Goal: Check status: Check status

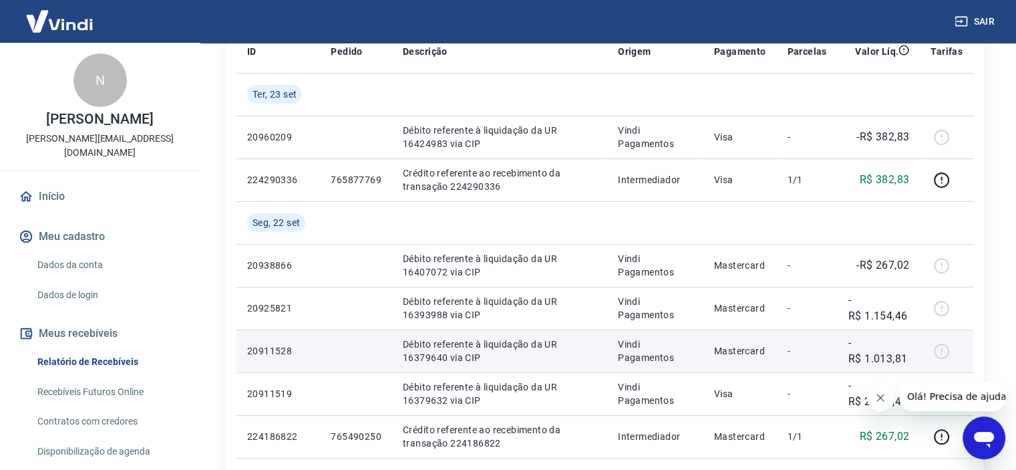
scroll to position [267, 0]
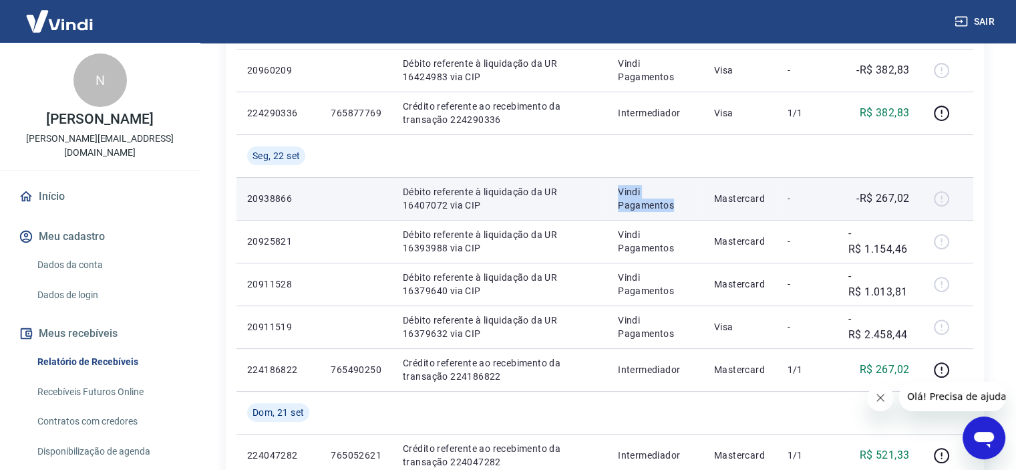
drag, startPoint x: 617, startPoint y: 192, endPoint x: 681, endPoint y: 206, distance: 65.8
click at [681, 206] on td "Vindi Pagamentos" at bounding box center [655, 198] width 96 height 43
click at [681, 206] on p "Vindi Pagamentos" at bounding box center [655, 198] width 75 height 27
drag, startPoint x: 679, startPoint y: 206, endPoint x: 613, endPoint y: 189, distance: 68.4
click at [613, 189] on td "Vindi Pagamentos" at bounding box center [655, 198] width 96 height 43
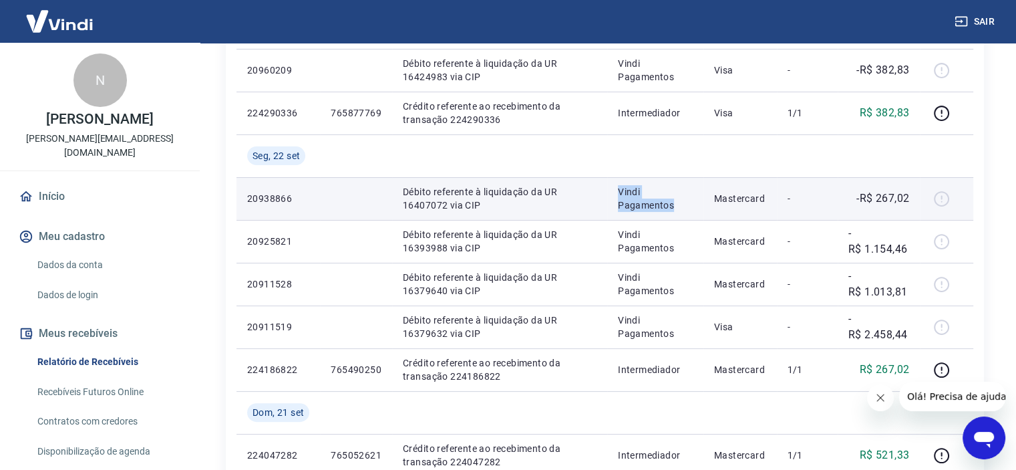
click at [620, 192] on td "Vindi Pagamentos" at bounding box center [655, 198] width 96 height 43
drag, startPoint x: 620, startPoint y: 189, endPoint x: 681, endPoint y: 206, distance: 63.2
click at [681, 206] on p "Vindi Pagamentos" at bounding box center [655, 198] width 75 height 27
drag, startPoint x: 676, startPoint y: 207, endPoint x: 620, endPoint y: 188, distance: 59.1
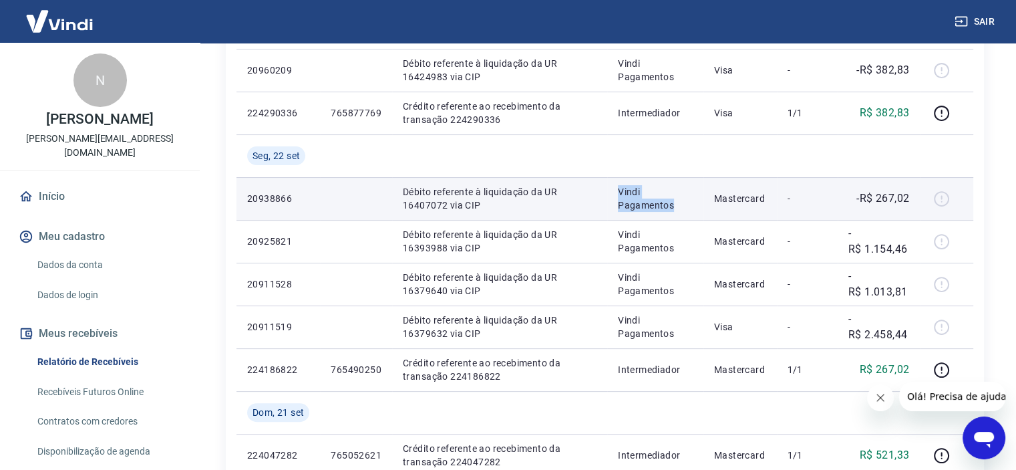
click at [620, 188] on p "Vindi Pagamentos" at bounding box center [655, 198] width 75 height 27
drag, startPoint x: 621, startPoint y: 190, endPoint x: 681, endPoint y: 206, distance: 61.6
click at [683, 208] on p "Vindi Pagamentos" at bounding box center [655, 198] width 75 height 27
click at [681, 206] on p "Vindi Pagamentos" at bounding box center [655, 198] width 75 height 27
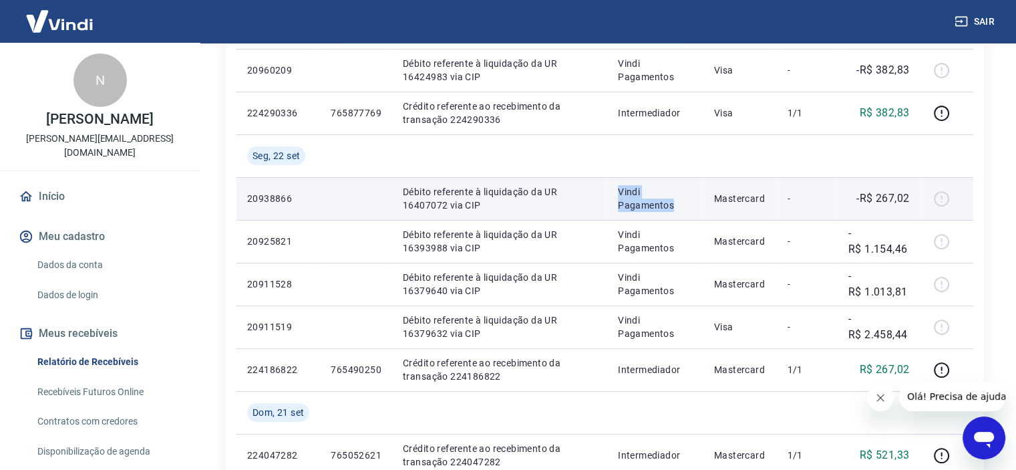
drag, startPoint x: 658, startPoint y: 204, endPoint x: 629, endPoint y: 193, distance: 31.5
click at [629, 193] on p "Vindi Pagamentos" at bounding box center [655, 198] width 75 height 27
click at [625, 191] on p "Vindi Pagamentos" at bounding box center [655, 198] width 75 height 27
drag, startPoint x: 623, startPoint y: 189, endPoint x: 679, endPoint y: 205, distance: 58.4
click at [679, 205] on p "Vindi Pagamentos" at bounding box center [655, 198] width 75 height 27
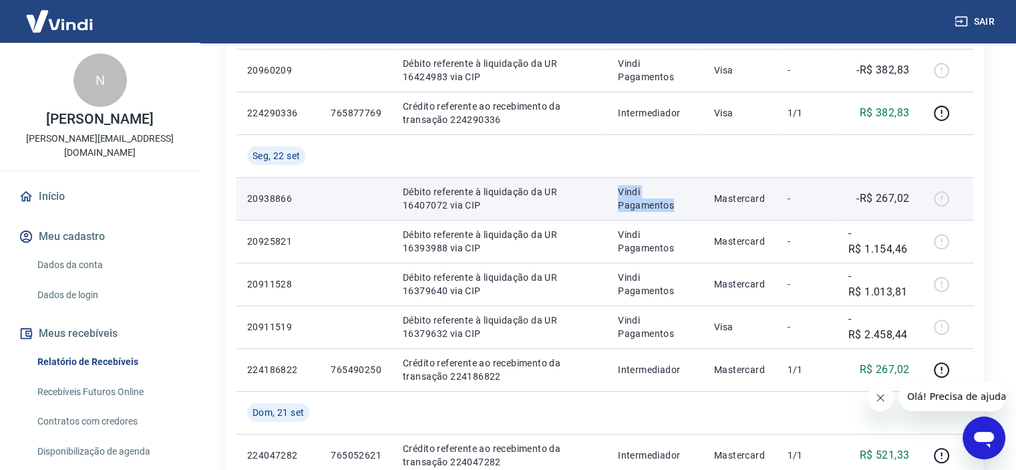
click at [670, 205] on p "Vindi Pagamentos" at bounding box center [655, 198] width 75 height 27
drag, startPoint x: 685, startPoint y: 206, endPoint x: 621, endPoint y: 190, distance: 66.3
click at [621, 190] on p "Vindi Pagamentos" at bounding box center [655, 198] width 75 height 27
drag, startPoint x: 621, startPoint y: 190, endPoint x: 677, endPoint y: 205, distance: 57.5
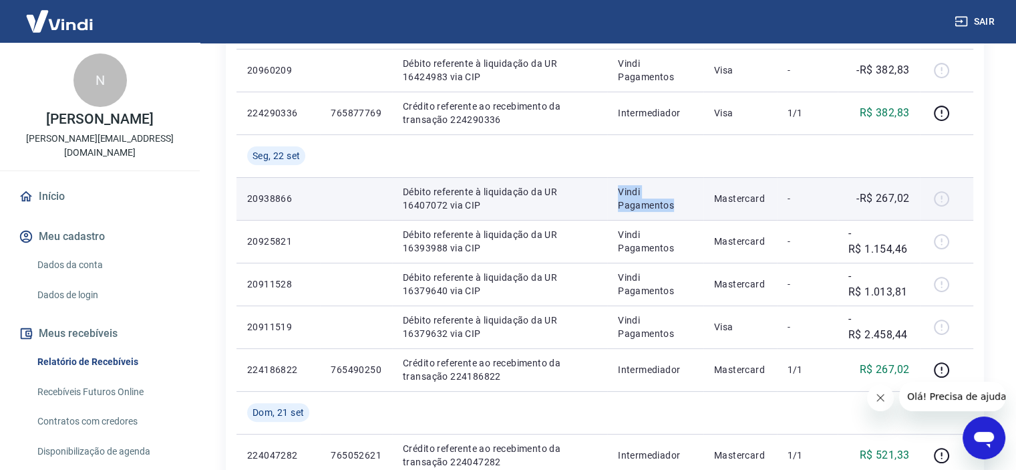
click at [677, 205] on p "Vindi Pagamentos" at bounding box center [655, 198] width 75 height 27
drag, startPoint x: 673, startPoint y: 205, endPoint x: 607, endPoint y: 184, distance: 69.3
click at [607, 184] on tr "20938866 Débito referente à liquidação da UR 16407072 via CIP Vindi Pagamentos …" at bounding box center [604, 198] width 737 height 43
click at [623, 189] on p "Vindi Pagamentos" at bounding box center [655, 198] width 75 height 27
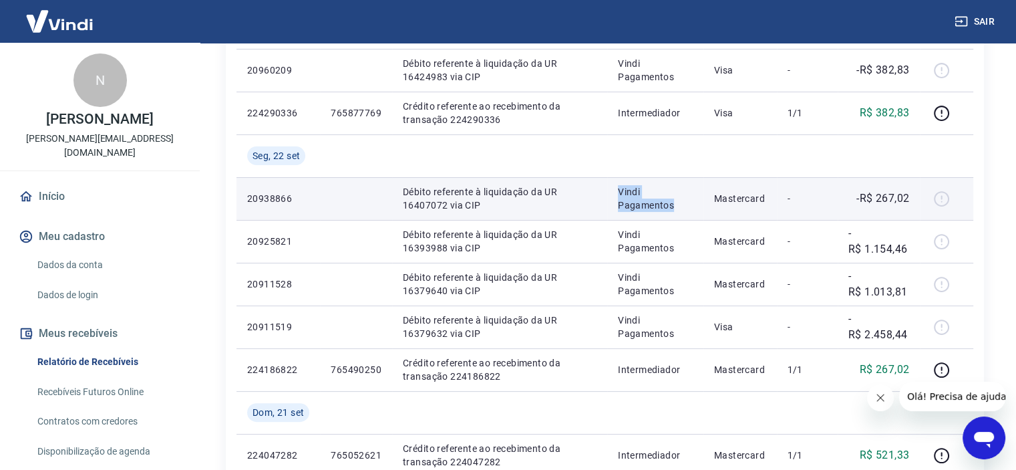
drag, startPoint x: 621, startPoint y: 188, endPoint x: 680, endPoint y: 202, distance: 61.2
click at [680, 202] on p "Vindi Pagamentos" at bounding box center [655, 198] width 75 height 27
click at [679, 202] on p "Vindi Pagamentos" at bounding box center [655, 198] width 75 height 27
click at [655, 200] on p "Vindi Pagamentos" at bounding box center [655, 198] width 75 height 27
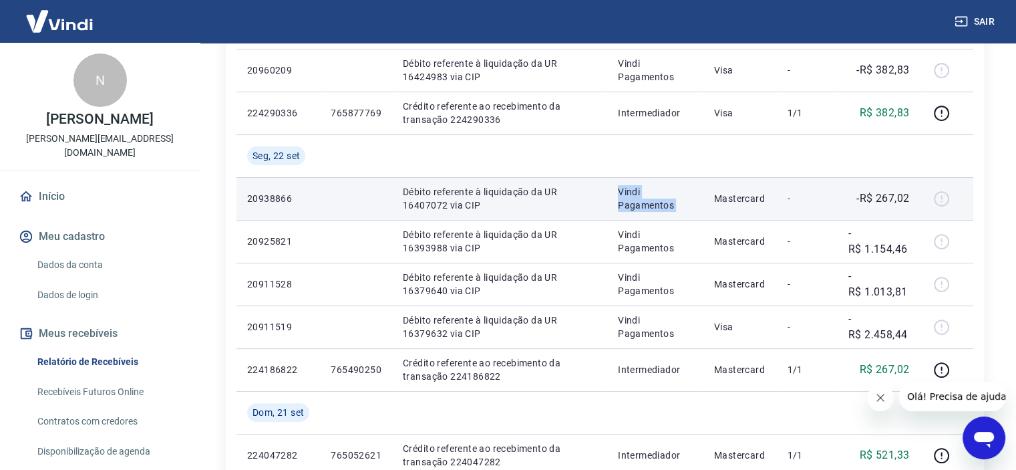
click at [655, 200] on p "Vindi Pagamentos" at bounding box center [655, 198] width 75 height 27
drag, startPoint x: 646, startPoint y: 195, endPoint x: 633, endPoint y: 194, distance: 13.4
click at [645, 195] on p "Vindi Pagamentos" at bounding box center [655, 198] width 75 height 27
click at [631, 192] on p "Vindi Pagamentos" at bounding box center [655, 198] width 75 height 27
click at [626, 191] on p "Vindi Pagamentos" at bounding box center [655, 198] width 75 height 27
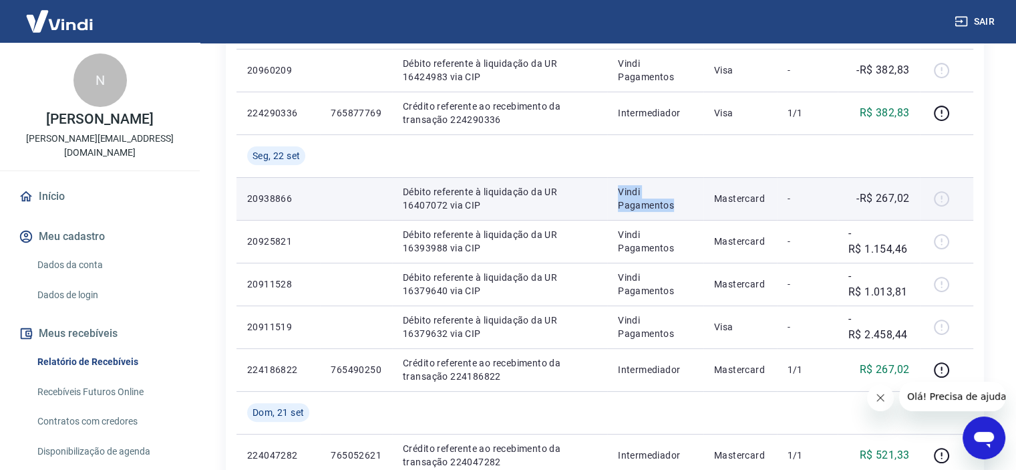
drag, startPoint x: 623, startPoint y: 189, endPoint x: 673, endPoint y: 204, distance: 53.0
click at [673, 204] on p "Vindi Pagamentos" at bounding box center [655, 198] width 75 height 27
drag, startPoint x: 673, startPoint y: 204, endPoint x: 623, endPoint y: 186, distance: 53.9
click at [623, 186] on p "Vindi Pagamentos" at bounding box center [655, 198] width 75 height 27
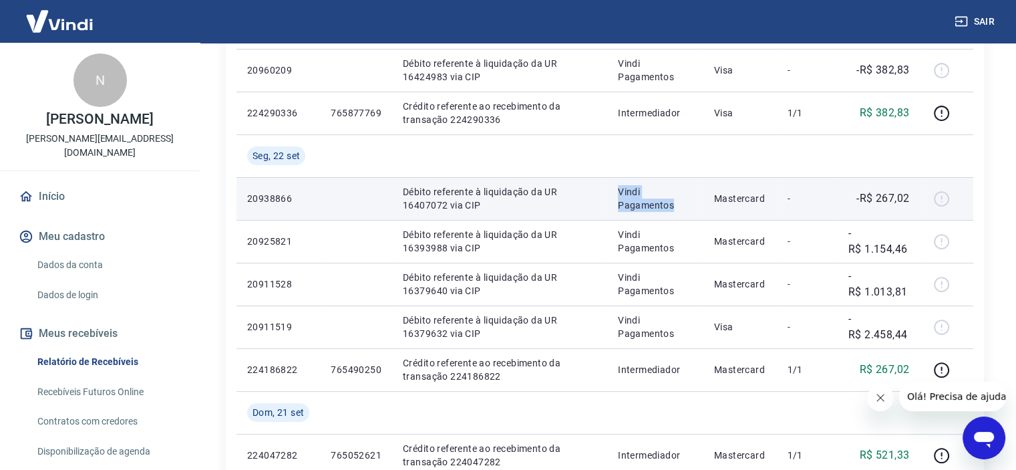
click at [623, 186] on p "Vindi Pagamentos" at bounding box center [655, 198] width 75 height 27
drag, startPoint x: 623, startPoint y: 190, endPoint x: 681, endPoint y: 205, distance: 60.8
click at [681, 205] on p "Vindi Pagamentos" at bounding box center [655, 198] width 75 height 27
click at [680, 208] on p "Vindi Pagamentos" at bounding box center [655, 198] width 75 height 27
drag, startPoint x: 675, startPoint y: 208, endPoint x: 621, endPoint y: 186, distance: 58.4
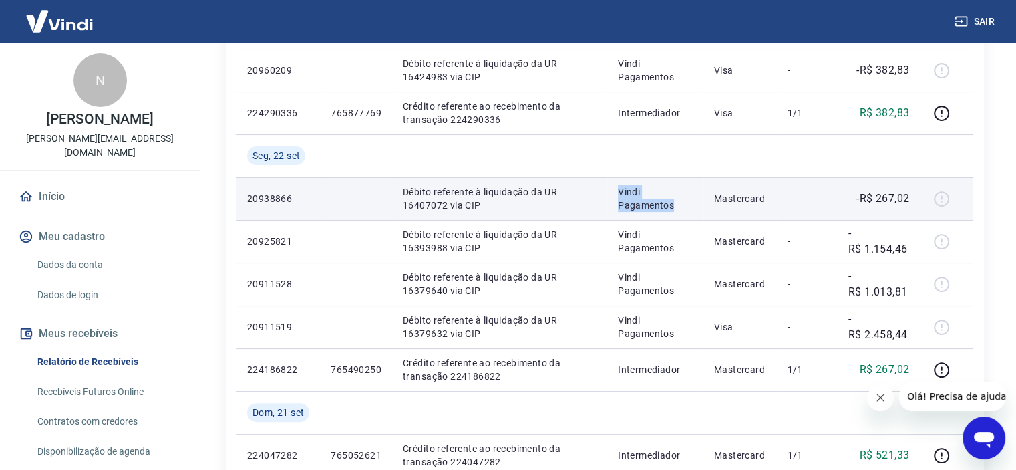
click at [621, 186] on p "Vindi Pagamentos" at bounding box center [655, 198] width 75 height 27
drag, startPoint x: 623, startPoint y: 190, endPoint x: 679, endPoint y: 206, distance: 58.2
click at [679, 206] on p "Vindi Pagamentos" at bounding box center [655, 198] width 75 height 27
click at [678, 205] on p "Vindi Pagamentos" at bounding box center [655, 198] width 75 height 27
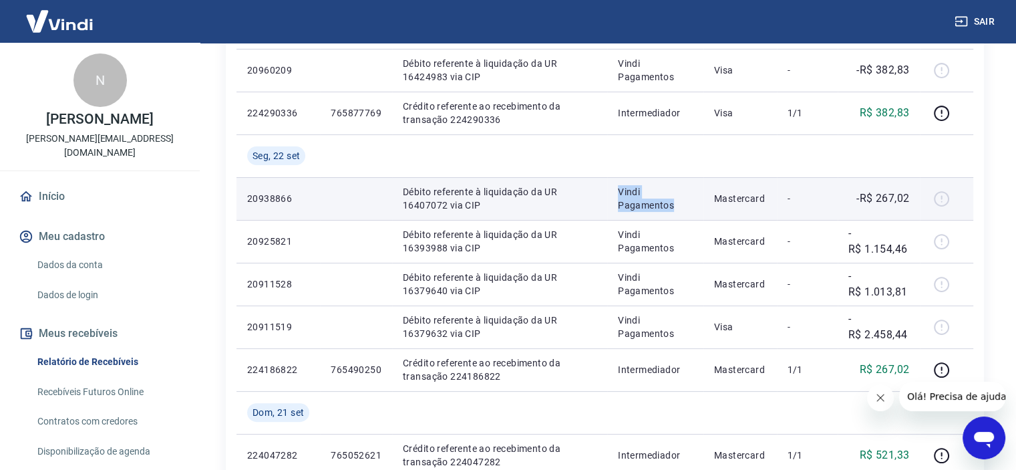
click at [653, 203] on p "Vindi Pagamentos" at bounding box center [655, 198] width 75 height 27
click at [635, 192] on p "Vindi Pagamentos" at bounding box center [655, 198] width 75 height 27
click at [625, 189] on p "Vindi Pagamentos" at bounding box center [655, 198] width 75 height 27
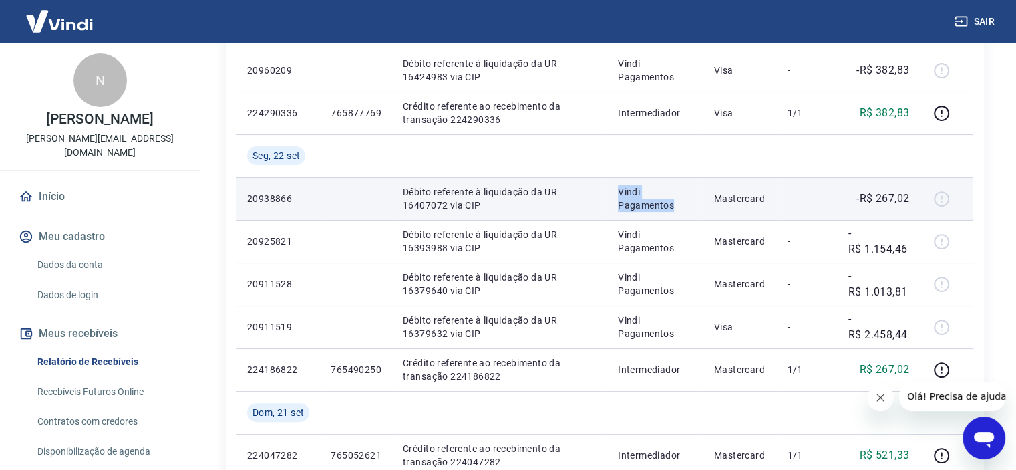
drag, startPoint x: 620, startPoint y: 189, endPoint x: 679, endPoint y: 207, distance: 61.5
click at [679, 207] on td "Vindi Pagamentos" at bounding box center [655, 198] width 96 height 43
click at [679, 208] on p "Vindi Pagamentos" at bounding box center [655, 198] width 75 height 27
drag, startPoint x: 676, startPoint y: 204, endPoint x: 618, endPoint y: 191, distance: 59.5
click at [618, 191] on td "Vindi Pagamentos" at bounding box center [655, 198] width 96 height 43
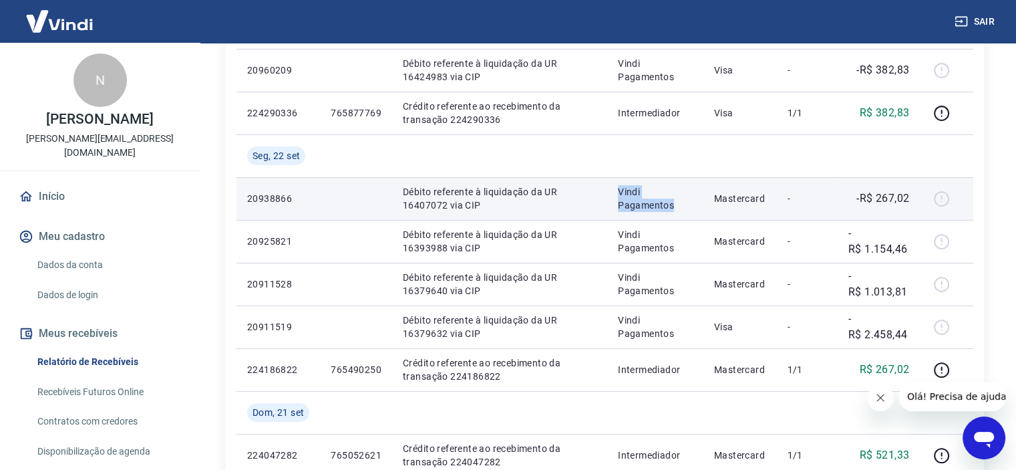
click at [621, 192] on p "Vindi Pagamentos" at bounding box center [655, 198] width 75 height 27
drag, startPoint x: 621, startPoint y: 188, endPoint x: 676, endPoint y: 207, distance: 58.1
click at [676, 207] on p "Vindi Pagamentos" at bounding box center [655, 198] width 75 height 27
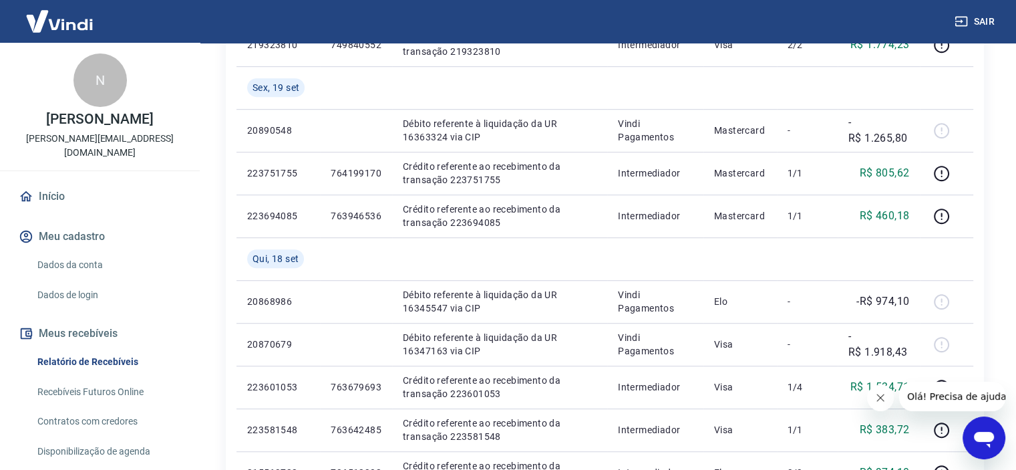
scroll to position [868, 0]
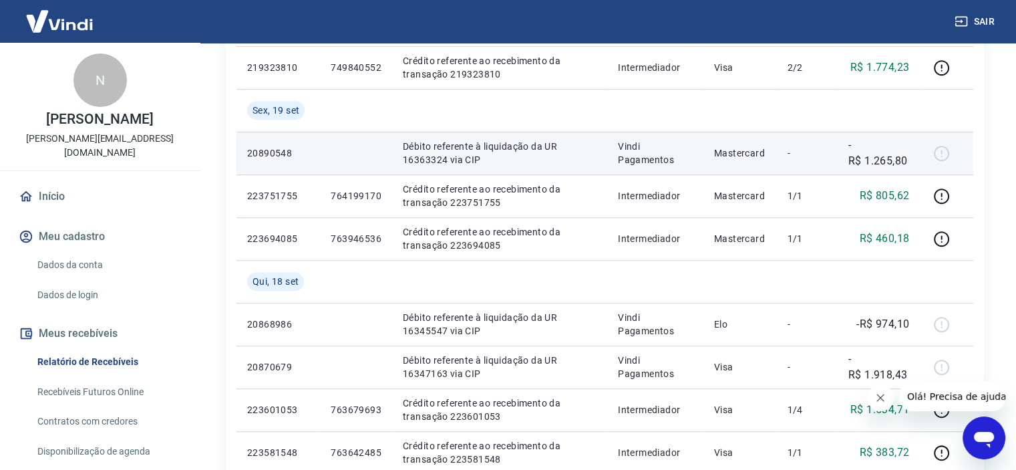
click at [267, 154] on p "20890548" at bounding box center [278, 152] width 62 height 13
click at [272, 154] on p "20890548" at bounding box center [278, 152] width 62 height 13
click at [473, 154] on p "Débito referente à liquidação da UR 16363324 via CIP" at bounding box center [500, 153] width 194 height 27
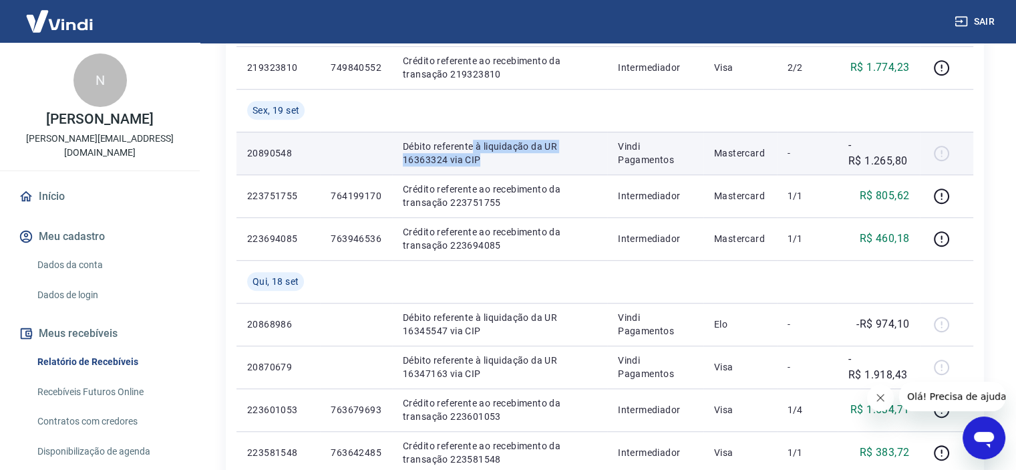
click at [473, 153] on p "Débito referente à liquidação da UR 16363324 via CIP" at bounding box center [500, 153] width 194 height 27
click at [460, 150] on p "Débito referente à liquidação da UR 16363324 via CIP" at bounding box center [500, 153] width 194 height 27
click at [458, 150] on p "Débito referente à liquidação da UR 16363324 via CIP" at bounding box center [500, 153] width 194 height 27
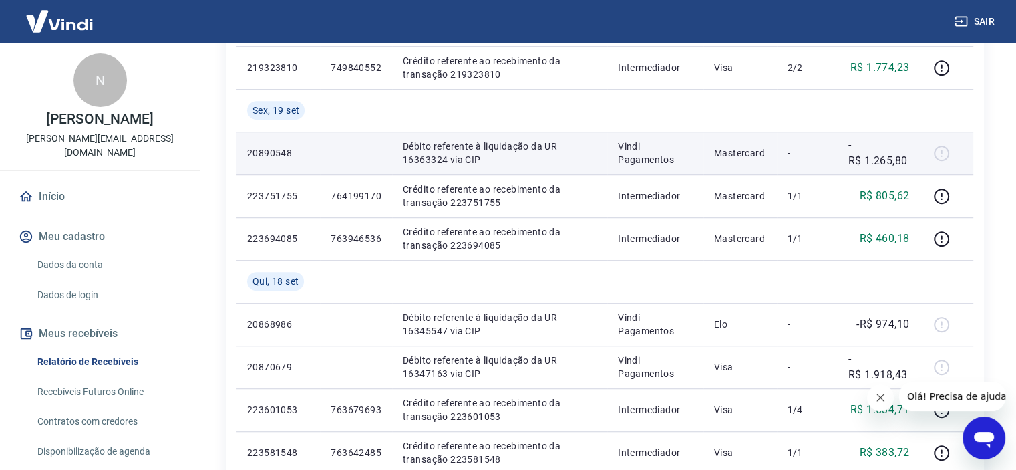
click at [452, 158] on p "Débito referente à liquidação da UR 16363324 via CIP" at bounding box center [500, 153] width 194 height 27
click at [442, 144] on p "Débito referente à liquidação da UR 16363324 via CIP" at bounding box center [500, 153] width 194 height 27
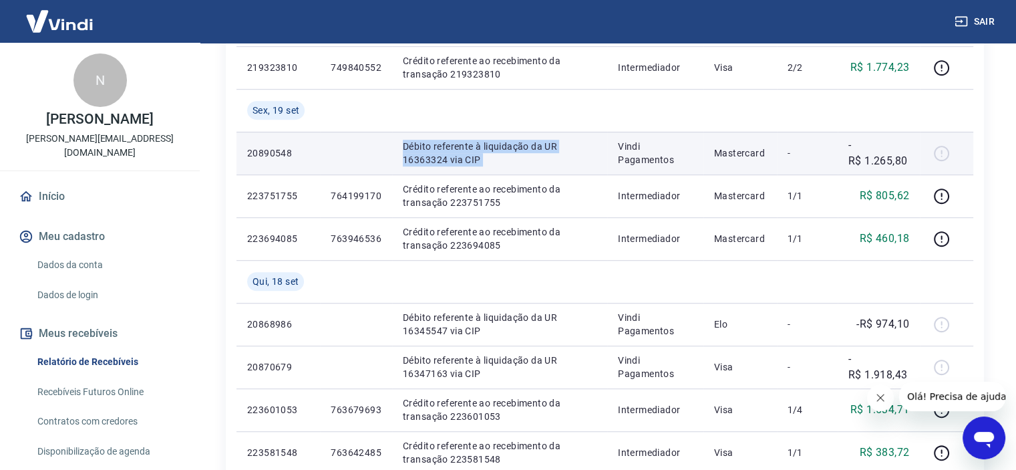
click at [443, 153] on p "Débito referente à liquidação da UR 16363324 via CIP" at bounding box center [500, 153] width 194 height 27
click at [444, 160] on p "Débito referente à liquidação da UR 16363324 via CIP" at bounding box center [500, 153] width 194 height 27
click at [445, 153] on p "Débito referente à liquidação da UR 16363324 via CIP" at bounding box center [500, 153] width 194 height 27
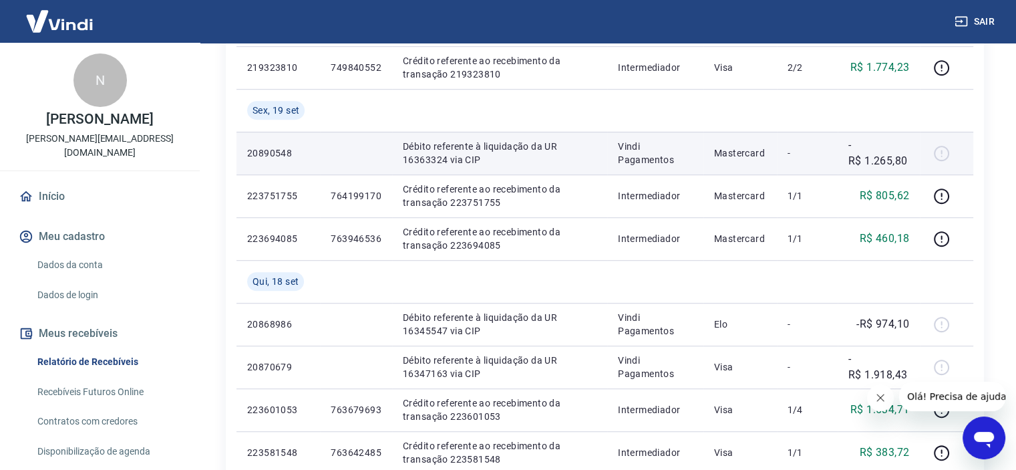
click at [447, 146] on p "Débito referente à liquidação da UR 16363324 via CIP" at bounding box center [500, 153] width 194 height 27
click at [447, 154] on p "Débito referente à liquidação da UR 16363324 via CIP" at bounding box center [500, 153] width 194 height 27
click at [496, 163] on p "Débito referente à liquidação da UR 16363324 via CIP" at bounding box center [500, 153] width 194 height 27
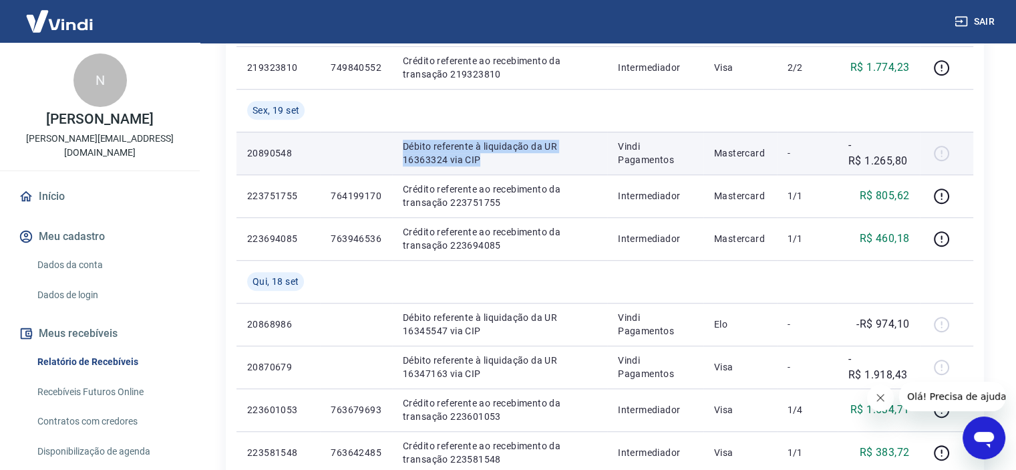
drag, startPoint x: 488, startPoint y: 160, endPoint x: 401, endPoint y: 145, distance: 88.7
click at [401, 145] on td "Débito referente à liquidação da UR 16363324 via CIP" at bounding box center [499, 153] width 215 height 43
drag, startPoint x: 405, startPoint y: 142, endPoint x: 489, endPoint y: 160, distance: 85.3
click at [489, 160] on p "Débito referente à liquidação da UR 16363324 via CIP" at bounding box center [500, 153] width 194 height 27
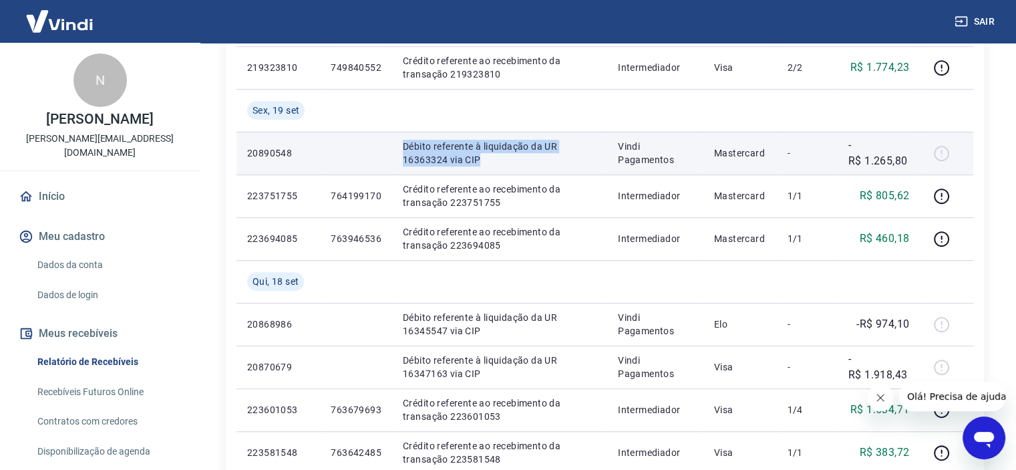
click at [489, 160] on p "Débito referente à liquidação da UR 16363324 via CIP" at bounding box center [500, 153] width 194 height 27
drag, startPoint x: 486, startPoint y: 167, endPoint x: 383, endPoint y: 141, distance: 105.5
click at [383, 141] on tr "20890548 Débito referente à liquidação da UR 16363324 via CIP Vindi Pagamentos …" at bounding box center [604, 153] width 737 height 43
click at [419, 148] on p "Débito referente à liquidação da UR 16363324 via CIP" at bounding box center [500, 153] width 194 height 27
click at [399, 138] on td "Débito referente à liquidação da UR 16363324 via CIP" at bounding box center [499, 153] width 215 height 43
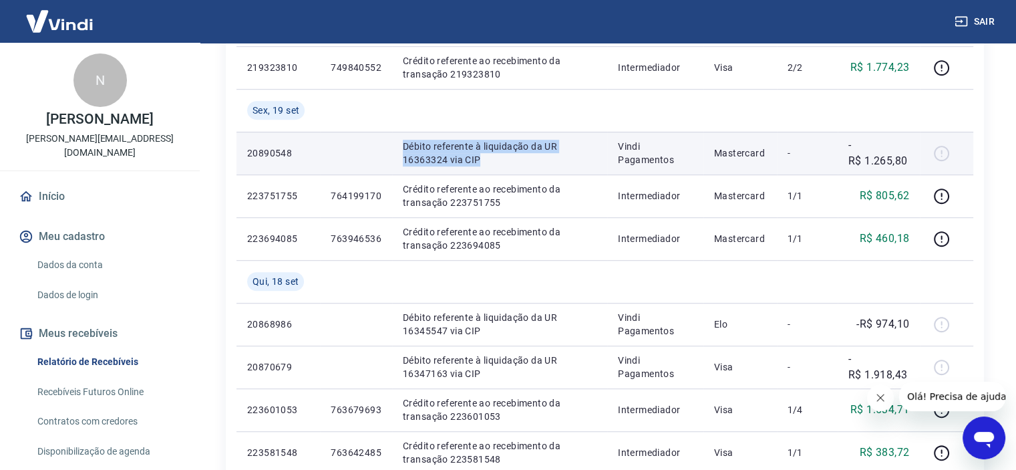
drag, startPoint x: 405, startPoint y: 144, endPoint x: 480, endPoint y: 160, distance: 76.4
click at [480, 160] on td "Débito referente à liquidação da UR 16363324 via CIP" at bounding box center [499, 153] width 215 height 43
click at [486, 160] on p "Débito referente à liquidação da UR 16363324 via CIP" at bounding box center [500, 153] width 194 height 27
drag, startPoint x: 485, startPoint y: 160, endPoint x: 405, endPoint y: 146, distance: 80.6
click at [405, 146] on p "Débito referente à liquidação da UR 16363324 via CIP" at bounding box center [500, 153] width 194 height 27
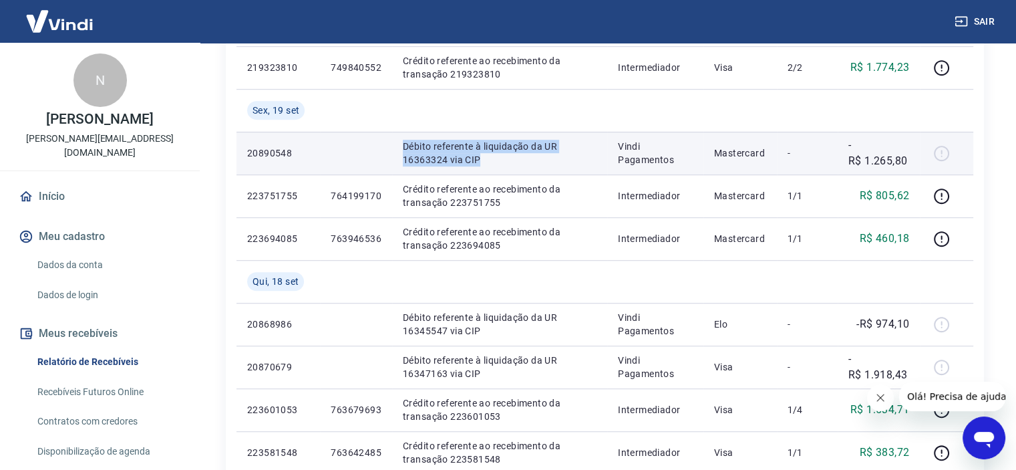
click at [405, 146] on p "Débito referente à liquidação da UR 16363324 via CIP" at bounding box center [500, 153] width 194 height 27
drag, startPoint x: 404, startPoint y: 145, endPoint x: 486, endPoint y: 155, distance: 82.1
click at [486, 155] on p "Débito referente à liquidação da UR 16363324 via CIP" at bounding box center [500, 153] width 194 height 27
click at [498, 161] on p "Débito referente à liquidação da UR 16363324 via CIP" at bounding box center [500, 153] width 194 height 27
drag, startPoint x: 494, startPoint y: 162, endPoint x: 403, endPoint y: 142, distance: 93.8
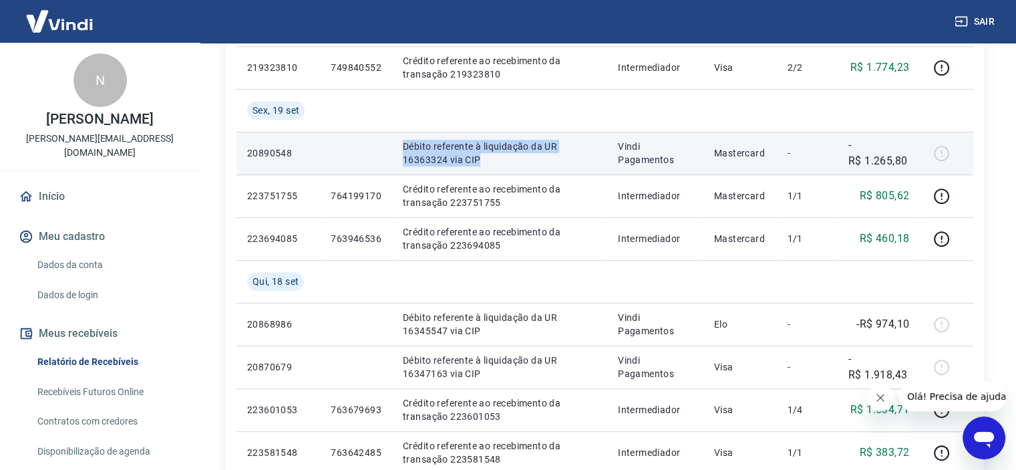
click at [403, 142] on p "Débito referente à liquidação da UR 16363324 via CIP" at bounding box center [500, 153] width 194 height 27
drag, startPoint x: 402, startPoint y: 143, endPoint x: 498, endPoint y: 160, distance: 97.1
click at [498, 160] on td "Débito referente à liquidação da UR 16363324 via CIP" at bounding box center [499, 153] width 215 height 43
click at [498, 161] on p "Débito referente à liquidação da UR 16363324 via CIP" at bounding box center [500, 153] width 194 height 27
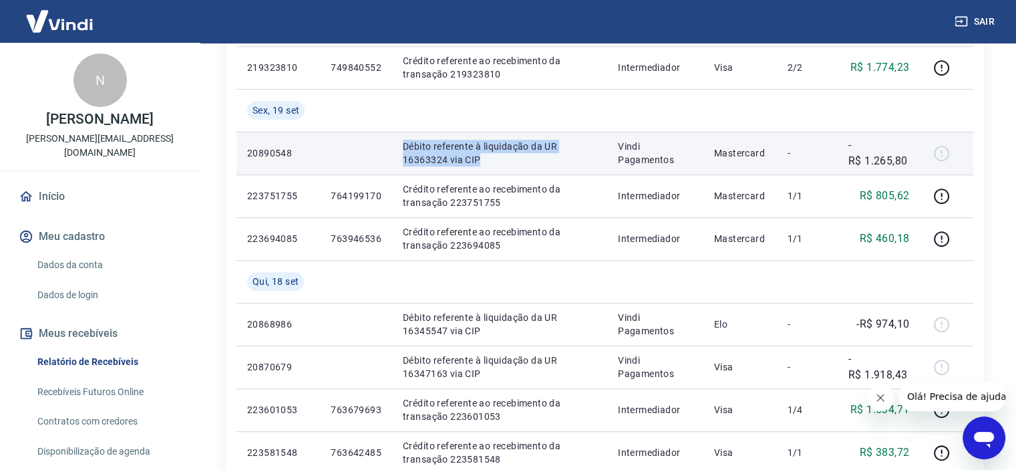
drag, startPoint x: 494, startPoint y: 161, endPoint x: 398, endPoint y: 136, distance: 99.3
click at [397, 136] on td "Débito referente à liquidação da UR 16363324 via CIP" at bounding box center [499, 153] width 215 height 43
click at [401, 138] on td "Débito referente à liquidação da UR 16363324 via CIP" at bounding box center [499, 153] width 215 height 43
drag, startPoint x: 401, startPoint y: 139, endPoint x: 492, endPoint y: 154, distance: 92.8
click at [492, 154] on td "Débito referente à liquidação da UR 16363324 via CIP" at bounding box center [499, 153] width 215 height 43
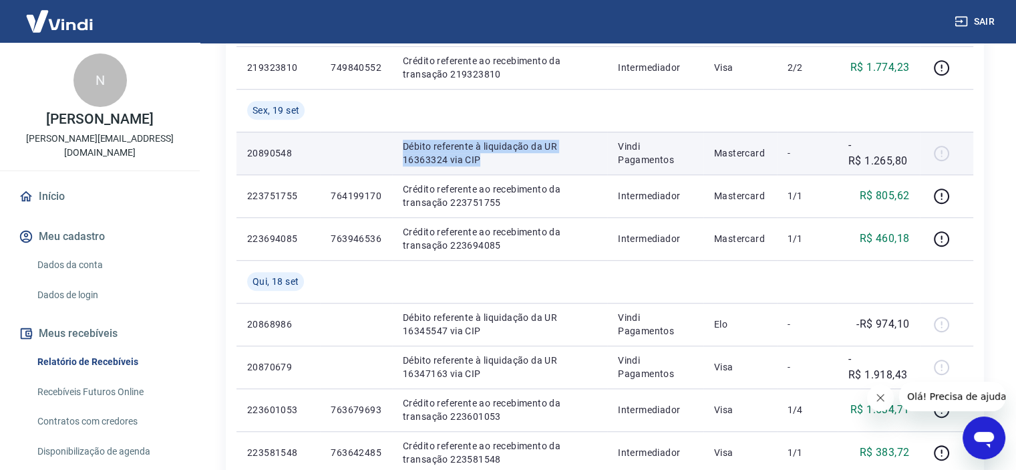
click at [492, 160] on p "Débito referente à liquidação da UR 16363324 via CIP" at bounding box center [500, 153] width 194 height 27
drag, startPoint x: 492, startPoint y: 162, endPoint x: 401, endPoint y: 144, distance: 92.8
click at [401, 144] on td "Débito referente à liquidação da UR 16363324 via CIP" at bounding box center [499, 153] width 215 height 43
click at [402, 144] on td "Débito referente à liquidação da UR 16363324 via CIP" at bounding box center [499, 153] width 215 height 43
click at [443, 152] on p "Débito referente à liquidação da UR 16363324 via CIP" at bounding box center [500, 153] width 194 height 27
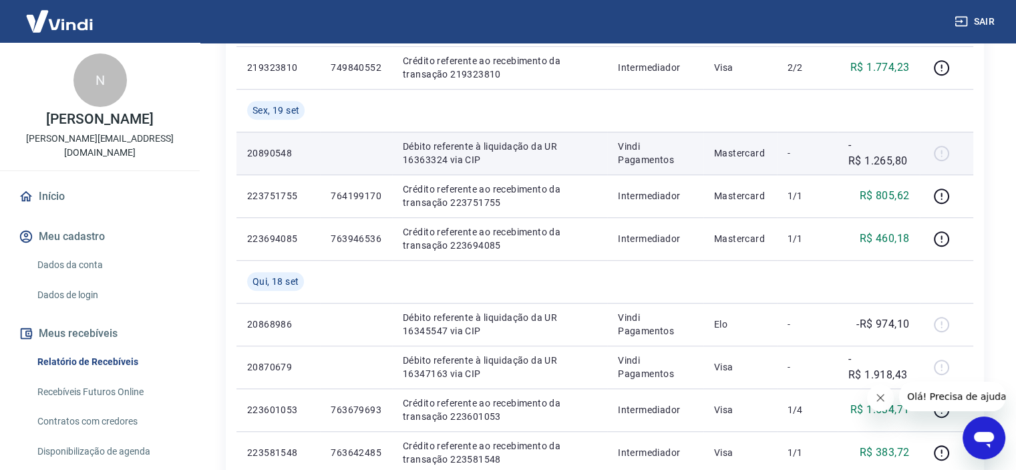
click at [434, 150] on p "Débito referente à liquidação da UR 16363324 via CIP" at bounding box center [500, 153] width 194 height 27
click at [399, 146] on td "Débito referente à liquidação da UR 16363324 via CIP" at bounding box center [499, 153] width 215 height 43
drag, startPoint x: 403, startPoint y: 144, endPoint x: 502, endPoint y: 162, distance: 100.4
click at [526, 164] on p "Débito referente à liquidação da UR 16363324 via CIP" at bounding box center [500, 153] width 194 height 27
click at [502, 162] on p "Débito referente à liquidação da UR 16363324 via CIP" at bounding box center [500, 153] width 194 height 27
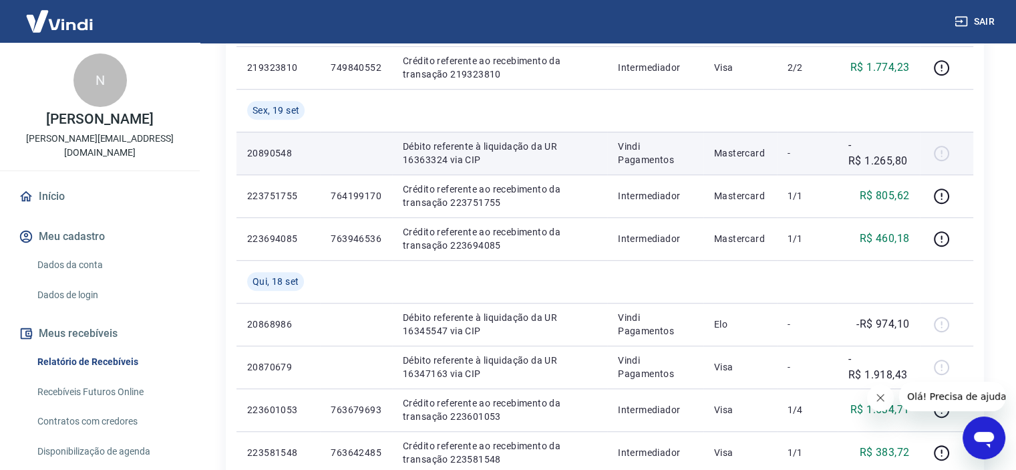
drag, startPoint x: 471, startPoint y: 164, endPoint x: 514, endPoint y: 164, distance: 42.8
click at [473, 164] on p "Débito referente à liquidação da UR 16363324 via CIP" at bounding box center [500, 153] width 194 height 27
drag, startPoint x: 514, startPoint y: 164, endPoint x: 403, endPoint y: 144, distance: 111.9
click at [403, 144] on p "Débito referente à liquidação da UR 16363324 via CIP" at bounding box center [500, 153] width 194 height 27
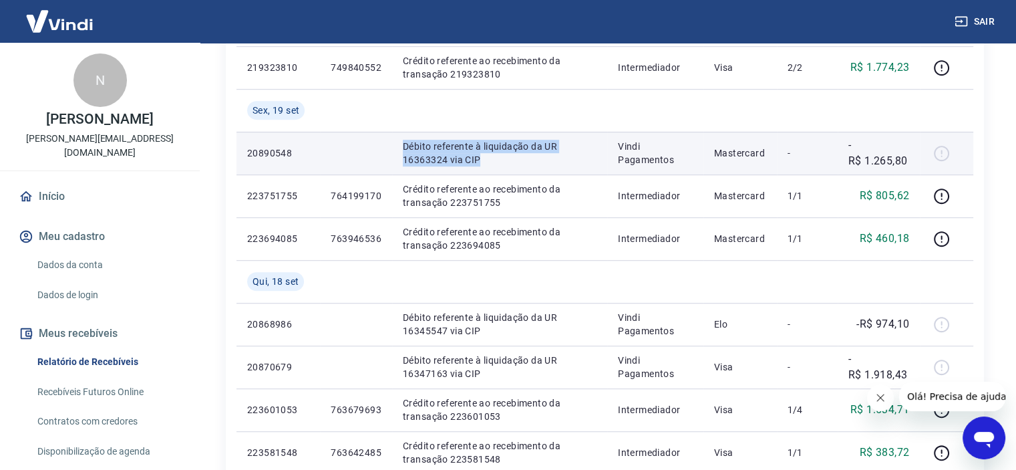
drag, startPoint x: 403, startPoint y: 144, endPoint x: 492, endPoint y: 162, distance: 90.0
click at [492, 162] on p "Débito referente à liquidação da UR 16363324 via CIP" at bounding box center [500, 153] width 194 height 27
click at [490, 162] on p "Débito referente à liquidação da UR 16363324 via CIP" at bounding box center [500, 153] width 194 height 27
drag, startPoint x: 482, startPoint y: 162, endPoint x: 404, endPoint y: 136, distance: 81.5
click at [404, 136] on td "Débito referente à liquidação da UR 16363324 via CIP" at bounding box center [499, 153] width 215 height 43
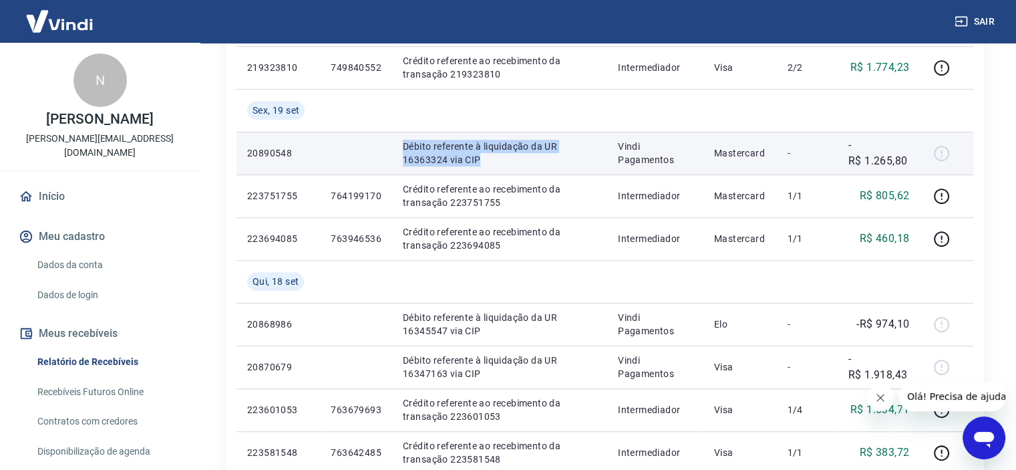
click at [404, 139] on td "Débito referente à liquidação da UR 16363324 via CIP" at bounding box center [499, 153] width 215 height 43
click at [406, 142] on p "Débito referente à liquidação da UR 16363324 via CIP" at bounding box center [500, 153] width 194 height 27
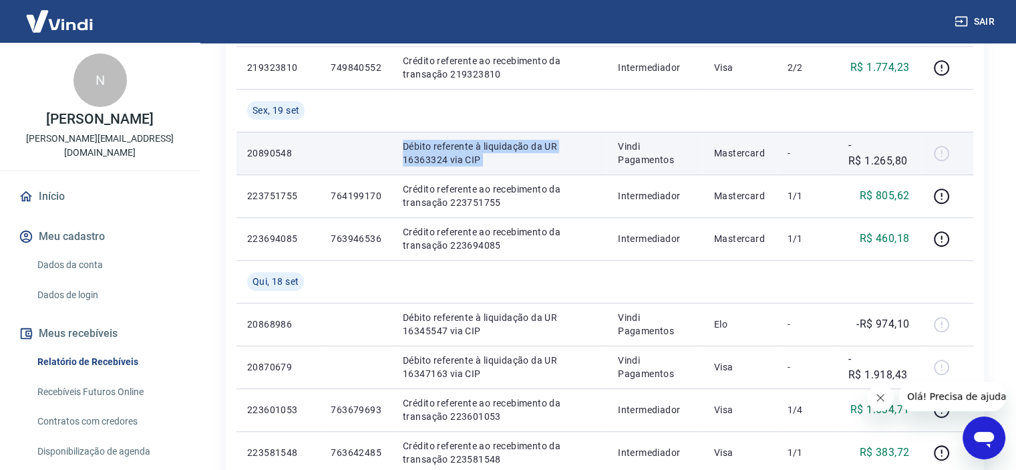
click at [443, 154] on p "Débito referente à liquidação da UR 16363324 via CIP" at bounding box center [500, 153] width 194 height 27
click at [490, 162] on p "Débito referente à liquidação da UR 16363324 via CIP" at bounding box center [500, 153] width 194 height 27
drag, startPoint x: 482, startPoint y: 162, endPoint x: 447, endPoint y: 153, distance: 36.0
click at [447, 153] on p "Débito referente à liquidação da UR 16363324 via CIP" at bounding box center [500, 153] width 194 height 27
click at [454, 156] on p "Débito referente à liquidação da UR 16363324 via CIP" at bounding box center [500, 153] width 194 height 27
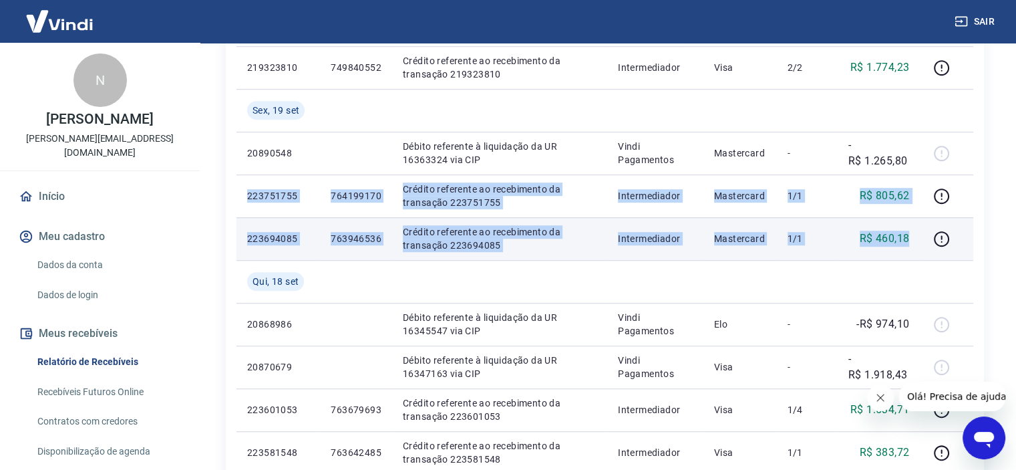
drag, startPoint x: 246, startPoint y: 194, endPoint x: 910, endPoint y: 229, distance: 665.6
copy tbody "223751755 764199170 Crédito referente ao recebimento da transação 223751755 Int…"
